Goal: Task Accomplishment & Management: Manage account settings

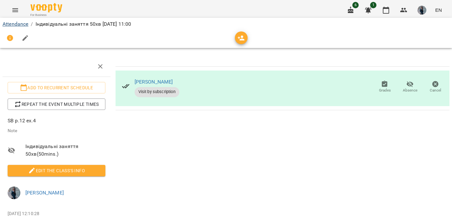
click at [22, 23] on link "Attendance" at bounding box center [16, 24] width 26 height 6
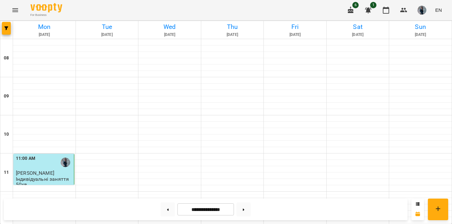
scroll to position [82, 0]
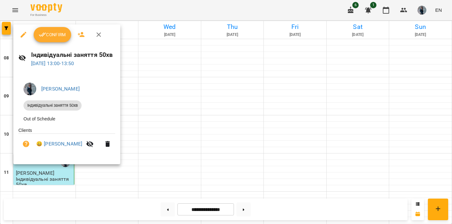
click at [51, 37] on span "Confirm" at bounding box center [52, 35] width 27 height 8
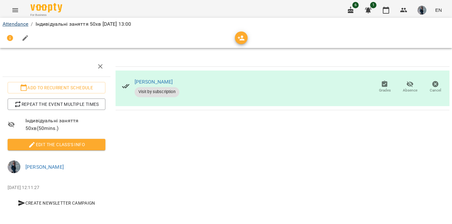
click at [19, 21] on li "Attendance" at bounding box center [16, 24] width 26 height 8
click at [20, 23] on link "Attendance" at bounding box center [16, 24] width 26 height 6
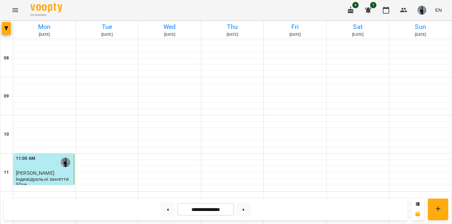
scroll to position [69, 0]
click at [12, 7] on icon "Menu" at bounding box center [15, 10] width 8 height 8
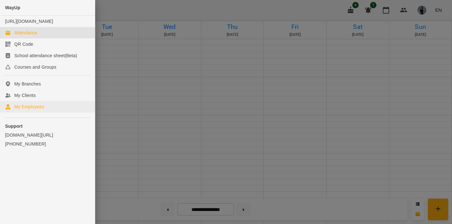
click at [24, 110] on div "My Employees" at bounding box center [29, 107] width 30 height 6
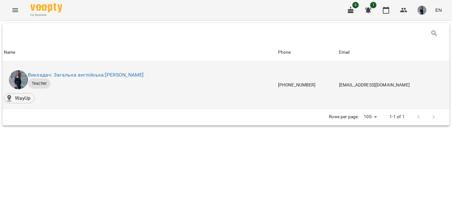
click at [57, 70] on div "Викладач: Загальна англійська: [PERSON_NAME]" at bounding box center [86, 75] width 118 height 10
click at [57, 73] on link "Викладач: Загальна англійська: [PERSON_NAME]" at bounding box center [86, 75] width 116 height 6
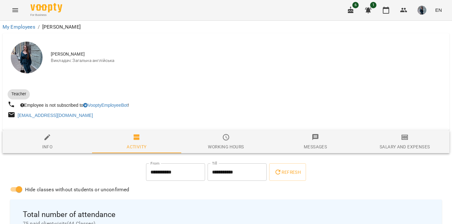
click at [371, 143] on span "Salary and Expenses" at bounding box center [405, 141] width 82 height 17
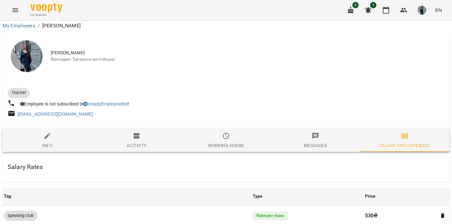
scroll to position [599, 0]
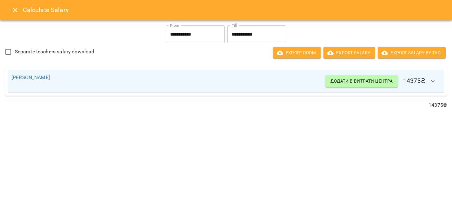
click at [12, 11] on icon "Close" at bounding box center [15, 10] width 8 height 8
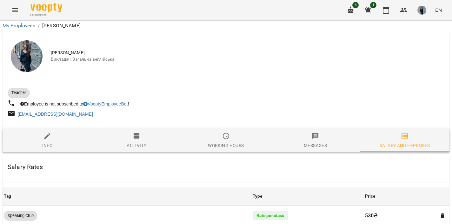
click at [14, 10] on icon "Menu" at bounding box center [15, 10] width 8 height 8
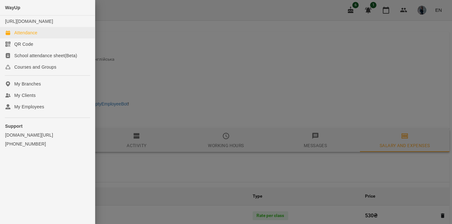
click at [24, 36] on div "Attendance" at bounding box center [25, 33] width 23 height 6
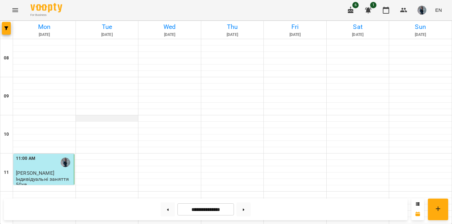
scroll to position [169, 0]
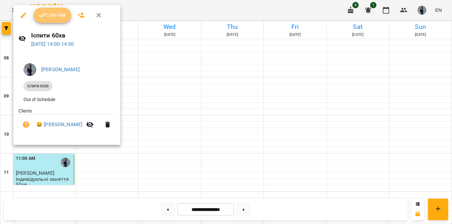
click at [54, 13] on span "Confirm" at bounding box center [52, 15] width 27 height 8
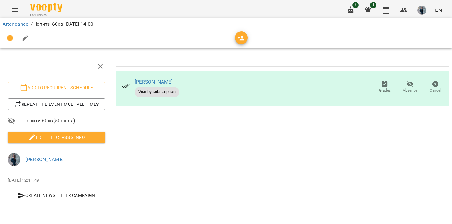
click at [40, 133] on span "Edit the class's Info" at bounding box center [57, 137] width 88 height 8
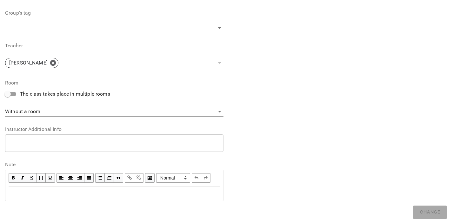
click at [28, 194] on div "Edit text" at bounding box center [114, 194] width 211 height 8
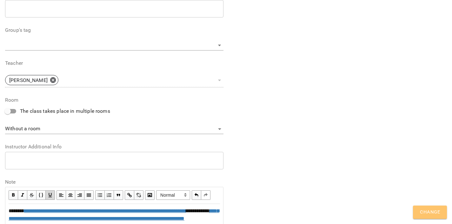
click at [422, 213] on span "Change" at bounding box center [430, 212] width 20 height 8
